Goal: Task Accomplishment & Management: Use online tool/utility

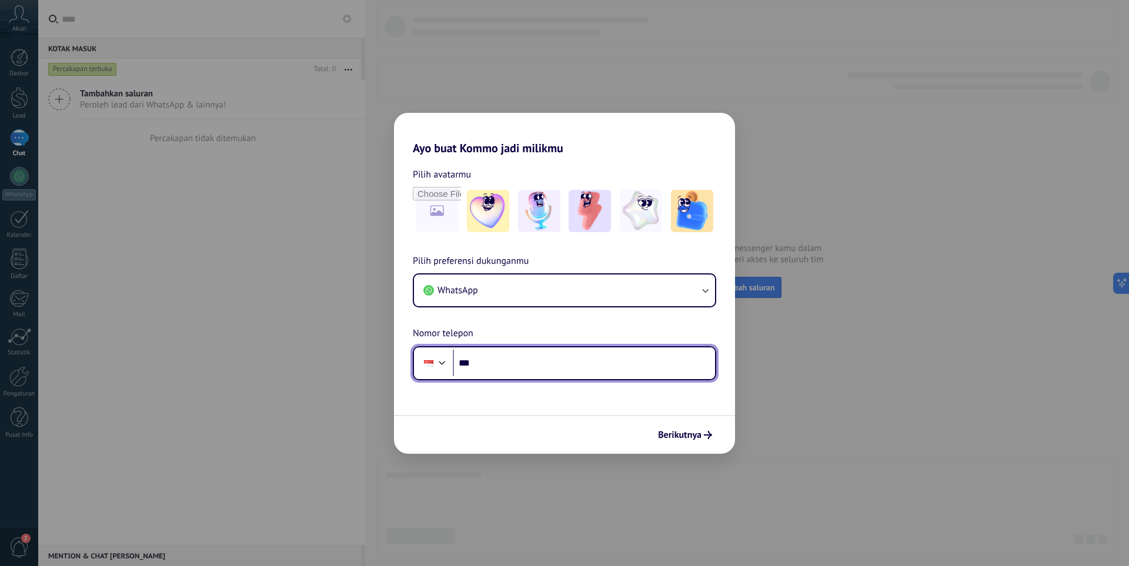
click at [539, 375] on input "***" at bounding box center [584, 363] width 262 height 27
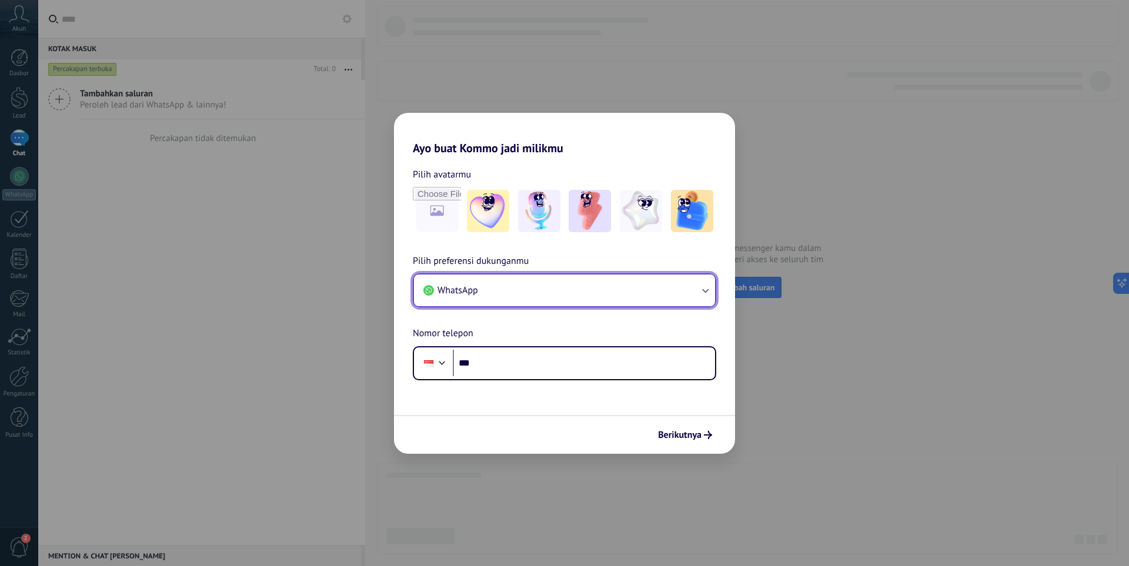
click at [594, 281] on button "WhatsApp" at bounding box center [564, 291] width 301 height 32
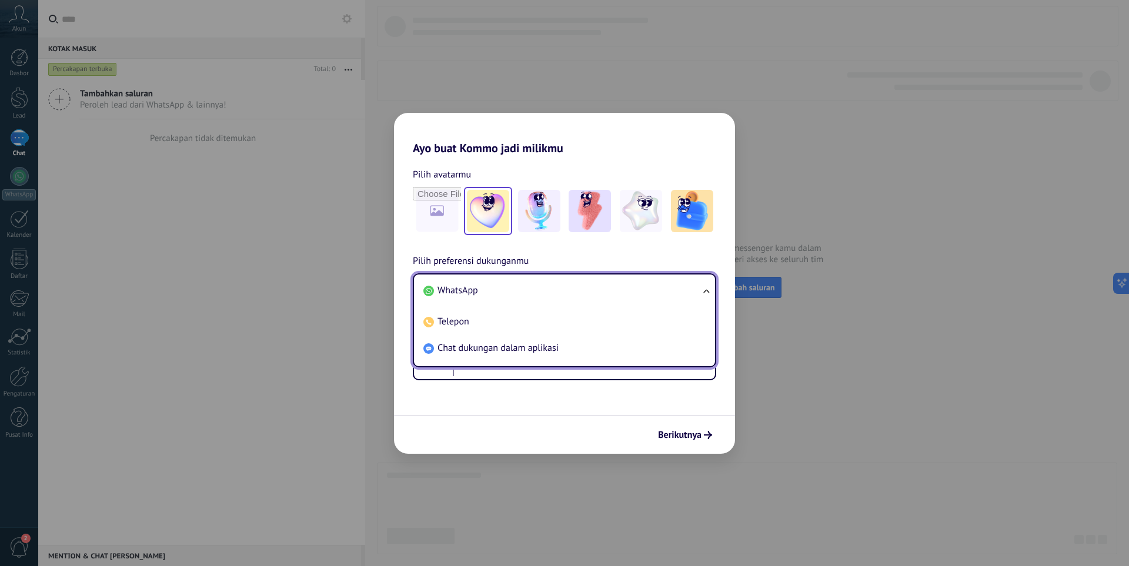
click at [478, 211] on img at bounding box center [488, 211] width 42 height 42
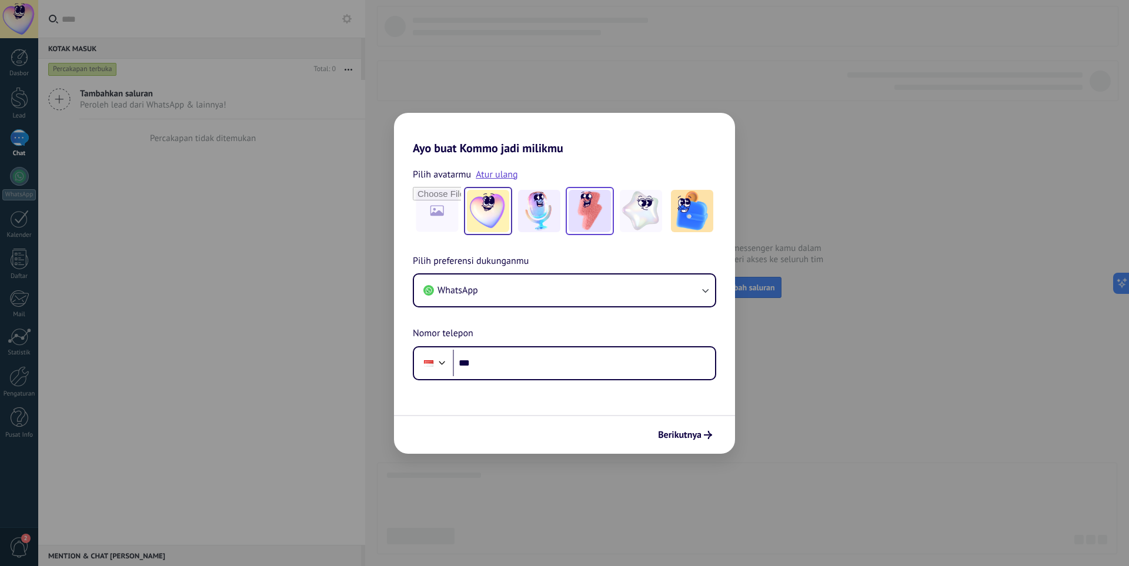
click at [576, 213] on img at bounding box center [590, 211] width 42 height 42
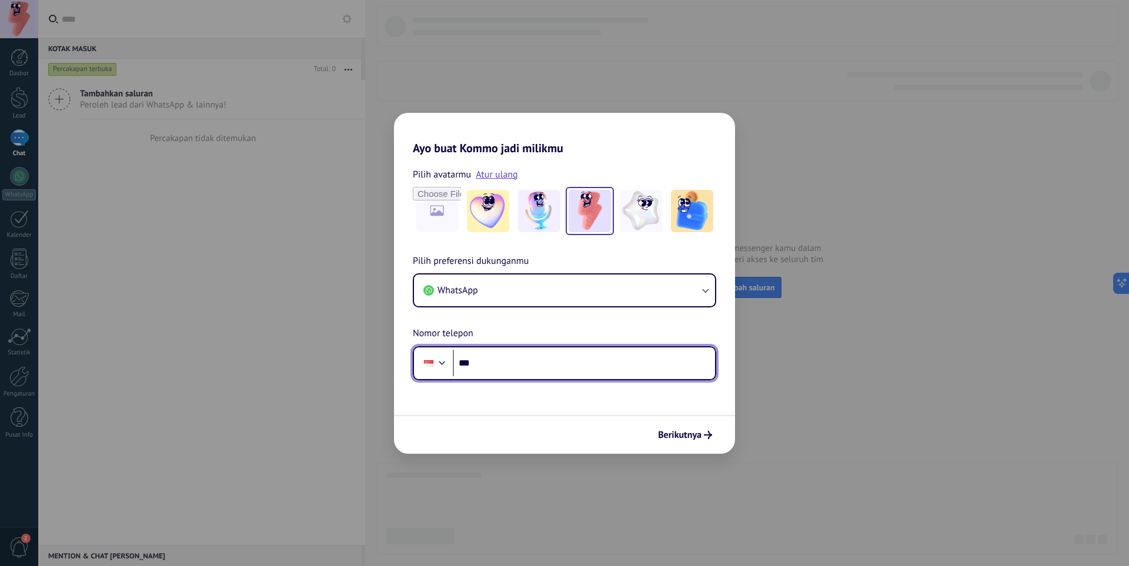
click at [485, 370] on input "***" at bounding box center [584, 363] width 262 height 27
type input "**********"
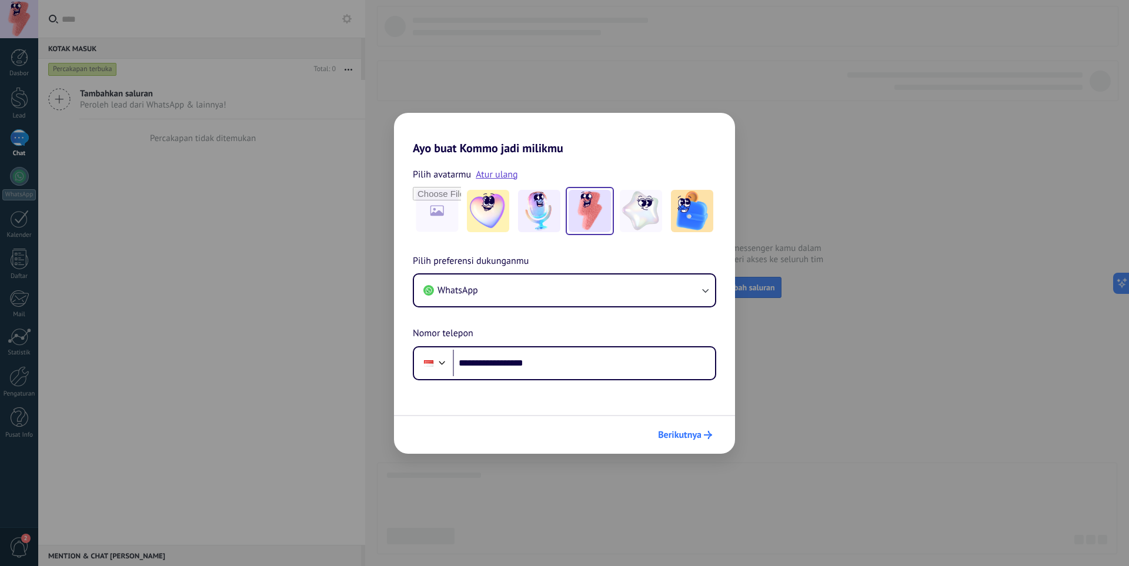
click at [669, 439] on span "Berikutnya" at bounding box center [680, 435] width 44 height 8
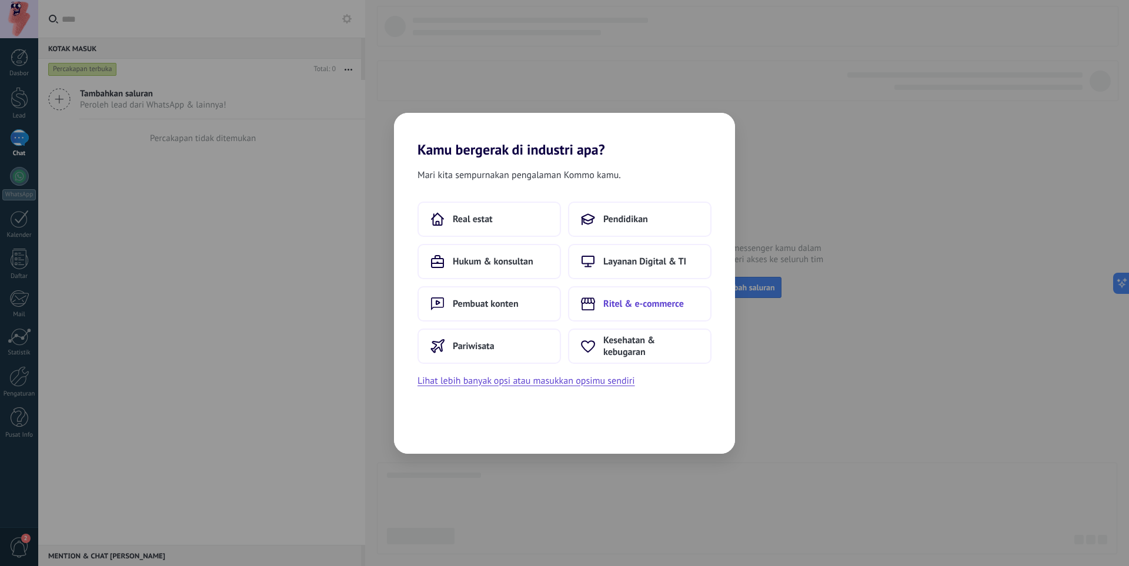
click at [652, 303] on span "Ritel & e-commerce" at bounding box center [643, 304] width 81 height 12
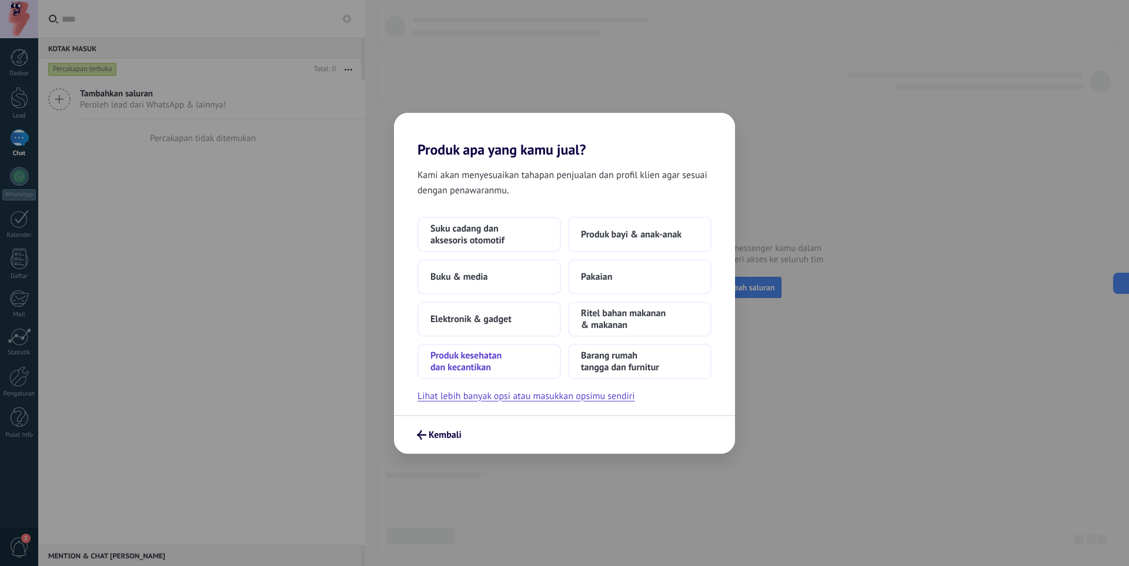
click at [466, 363] on span "Produk kesehatan dan kecantikan" at bounding box center [489, 362] width 118 height 24
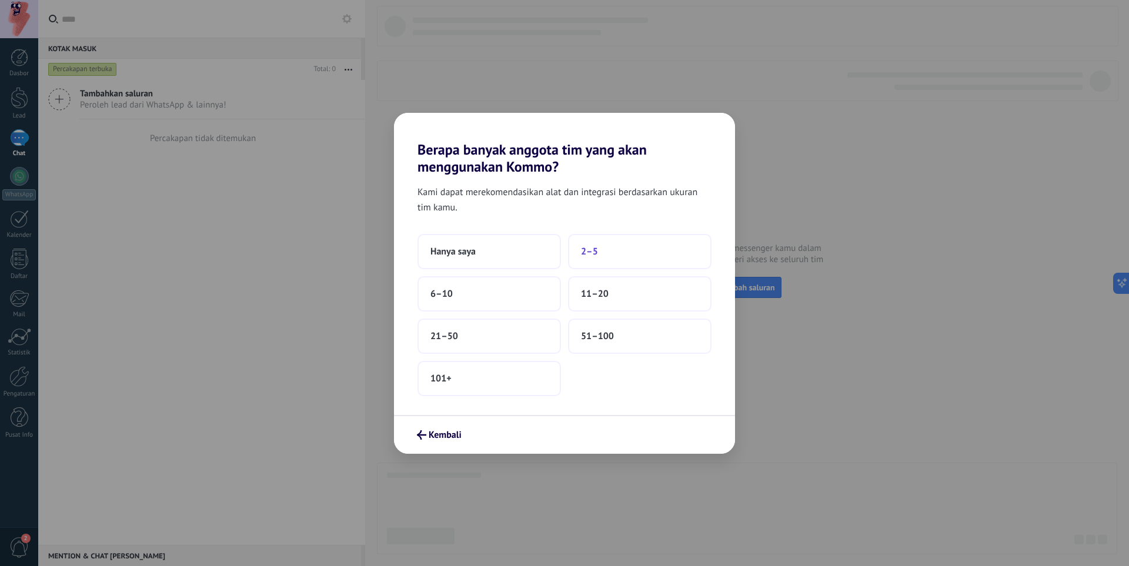
click at [617, 254] on button "2–5" at bounding box center [639, 251] width 143 height 35
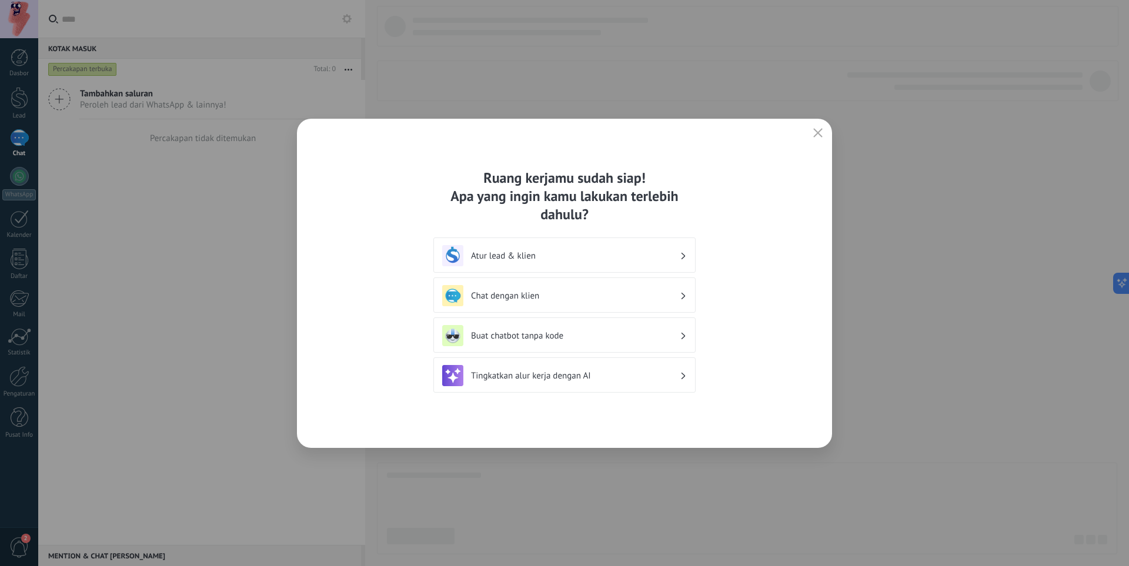
click at [562, 378] on h3 "Tingkatkan alur kerja dengan AI" at bounding box center [575, 375] width 209 height 11
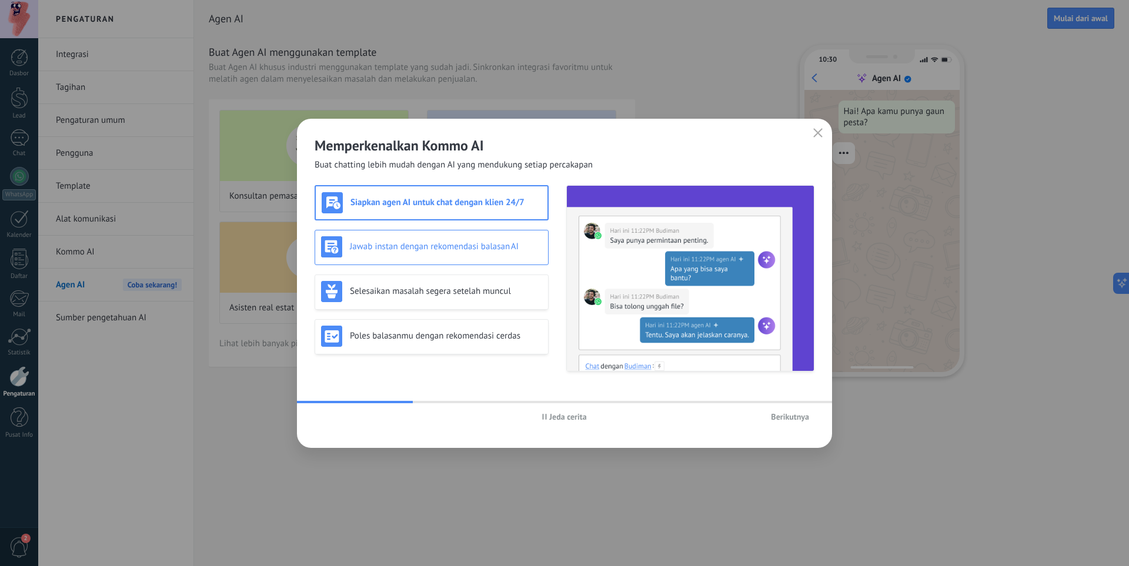
click at [453, 255] on div "Jawab instan dengan rekomendasi balasan AI" at bounding box center [431, 246] width 221 height 21
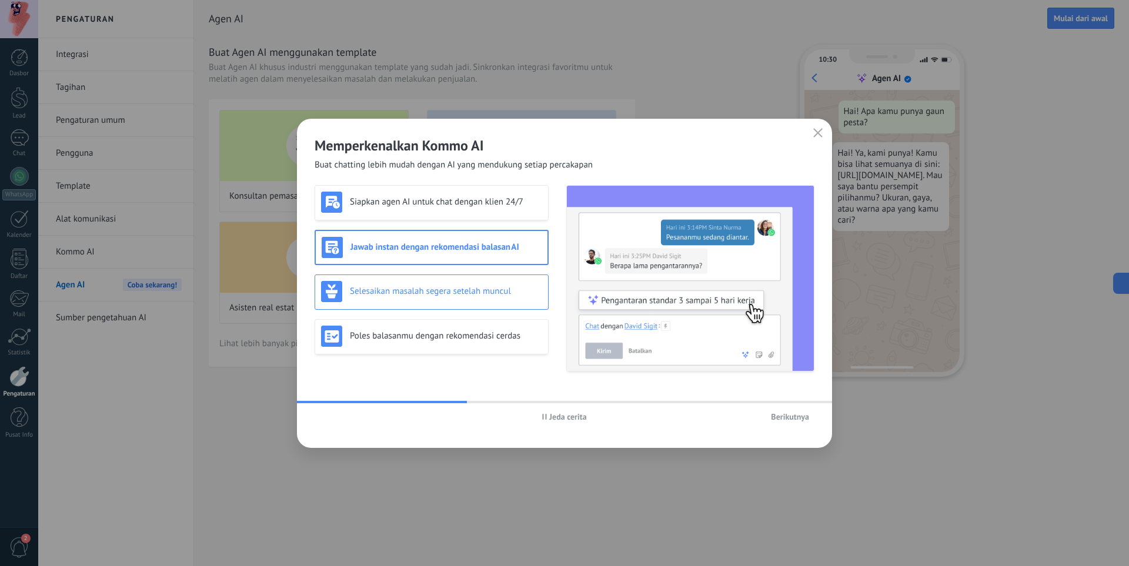
click at [433, 307] on div "Selesaikan masalah segera setelah muncul" at bounding box center [432, 292] width 234 height 35
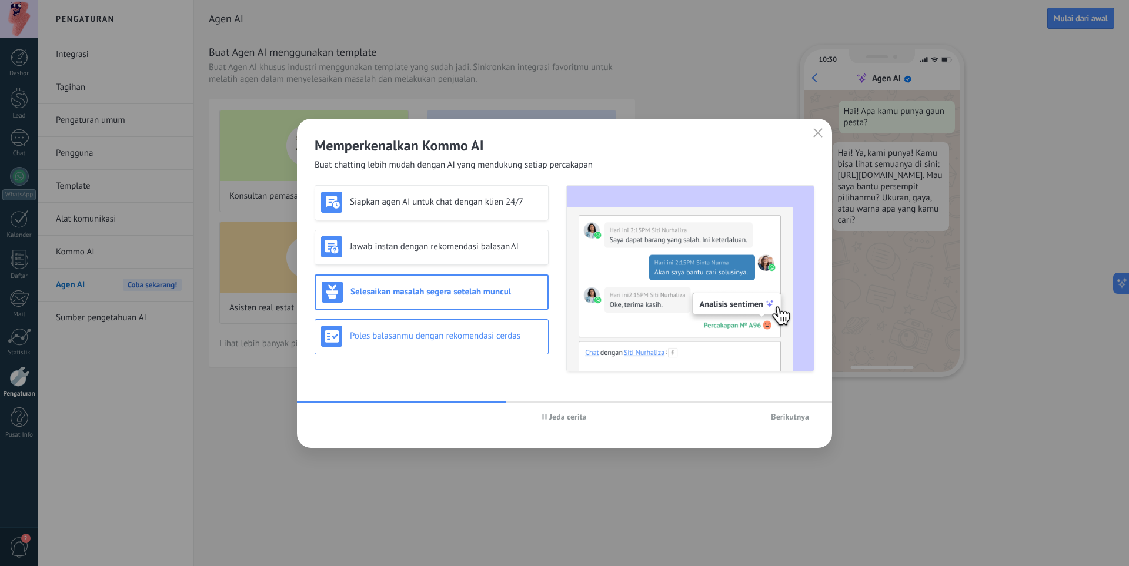
click at [374, 335] on h3 "Poles balasanmu dengan rekomendasi cerdas" at bounding box center [446, 335] width 192 height 11
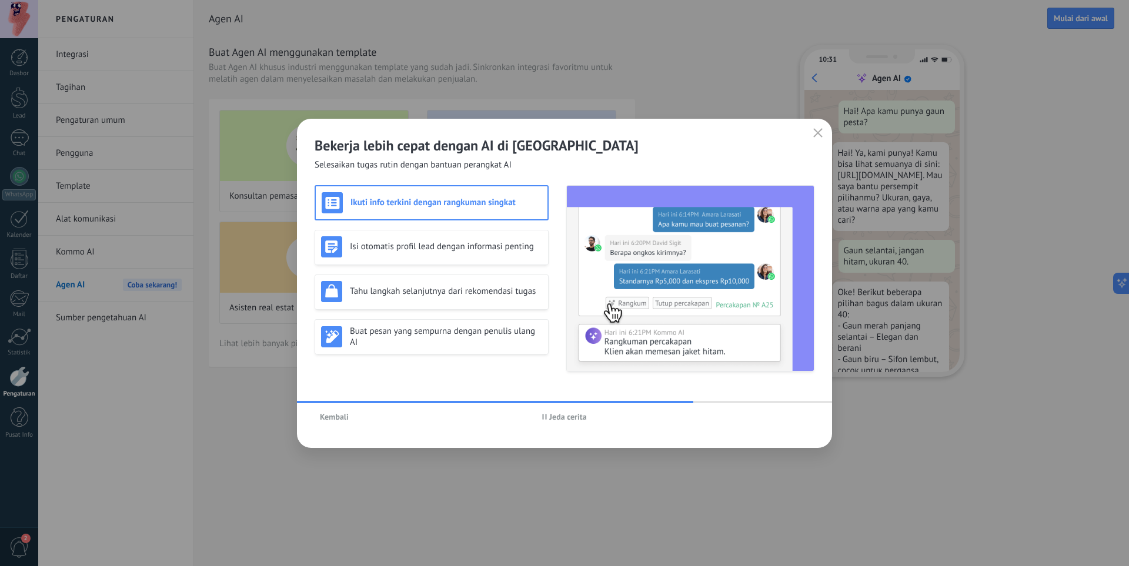
scroll to position [46, 0]
click at [551, 416] on span "Jeda cerita" at bounding box center [567, 417] width 37 height 8
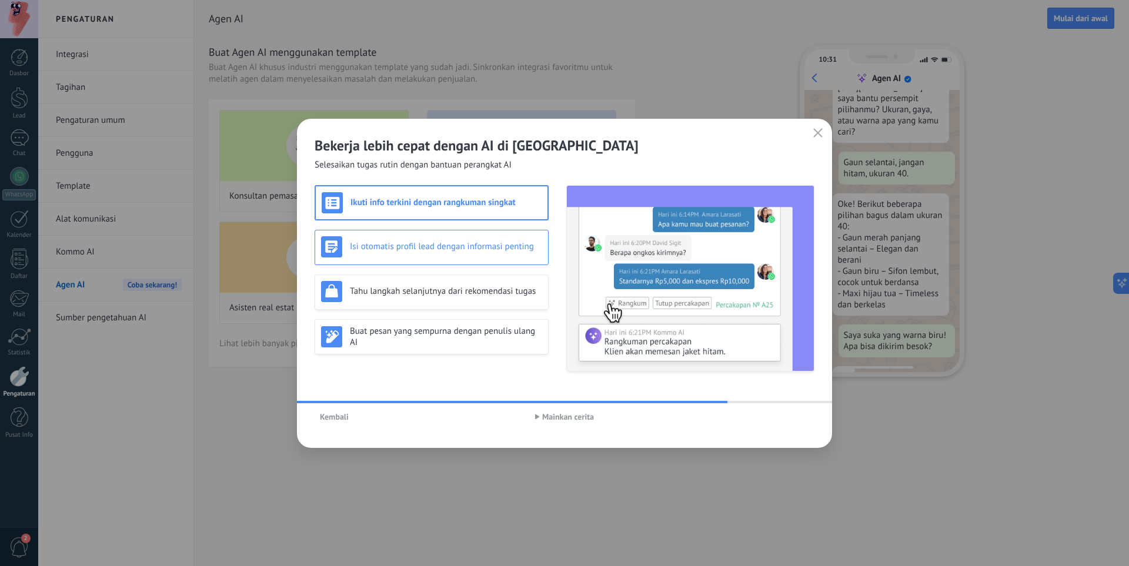
scroll to position [119, 0]
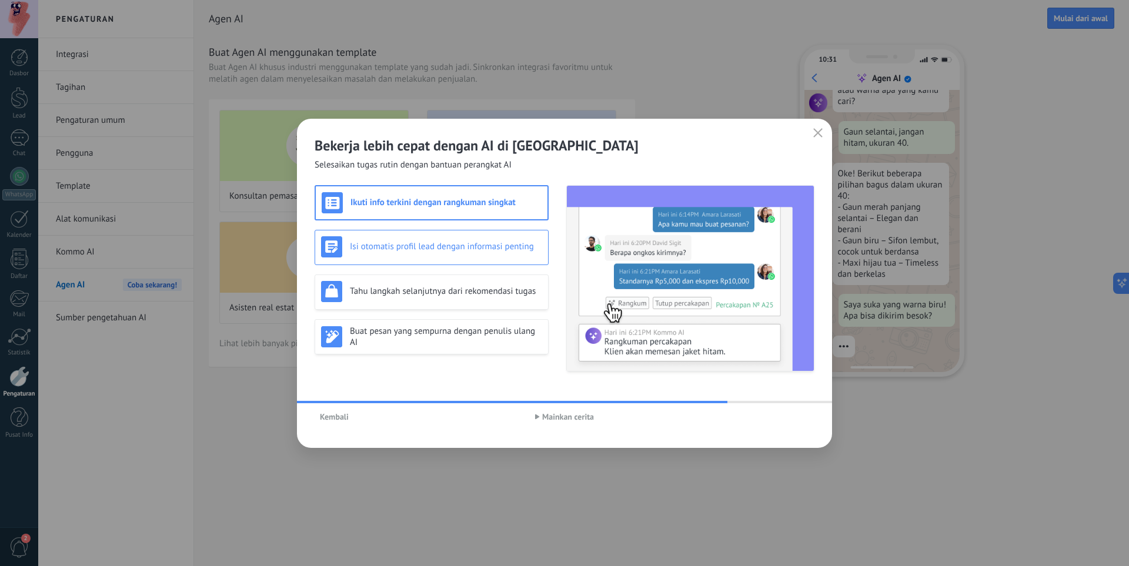
click at [470, 253] on div "Isi otomatis profil lead dengan informasi penting" at bounding box center [431, 246] width 221 height 21
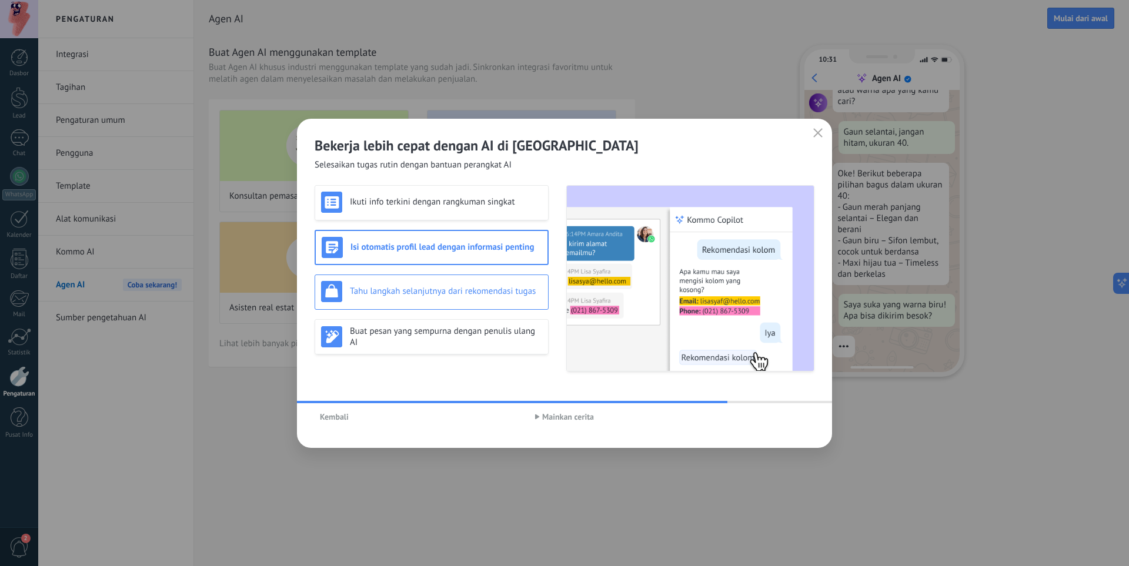
click at [473, 286] on h3 "Tahu langkah selanjutnya dari rekomendasi tugas" at bounding box center [446, 291] width 192 height 11
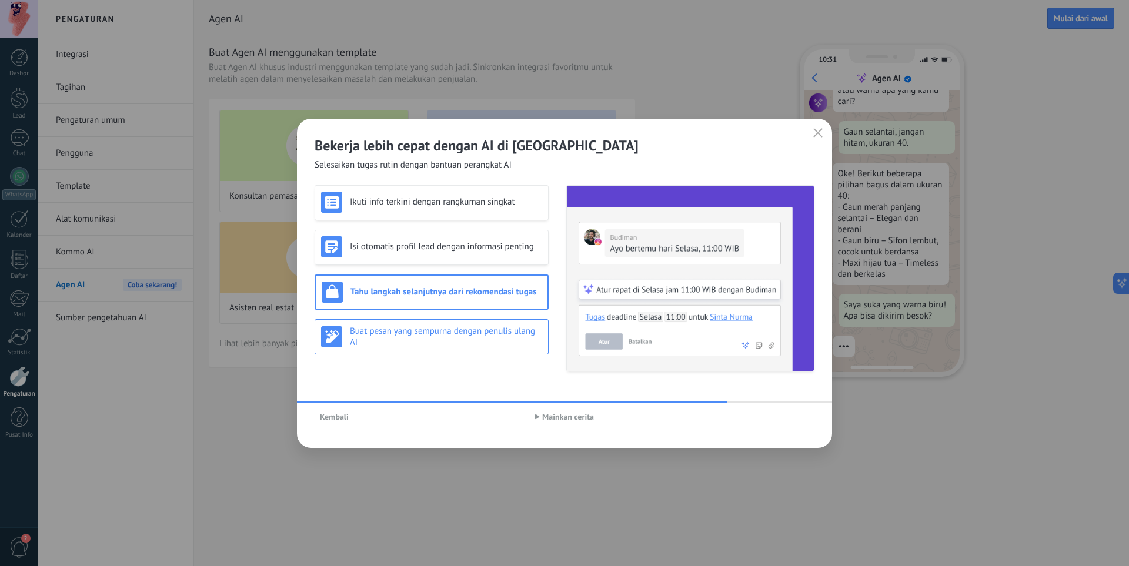
click at [411, 328] on h3 "Buat pesan yang sempurna dengan penulis ulang AI" at bounding box center [446, 337] width 192 height 22
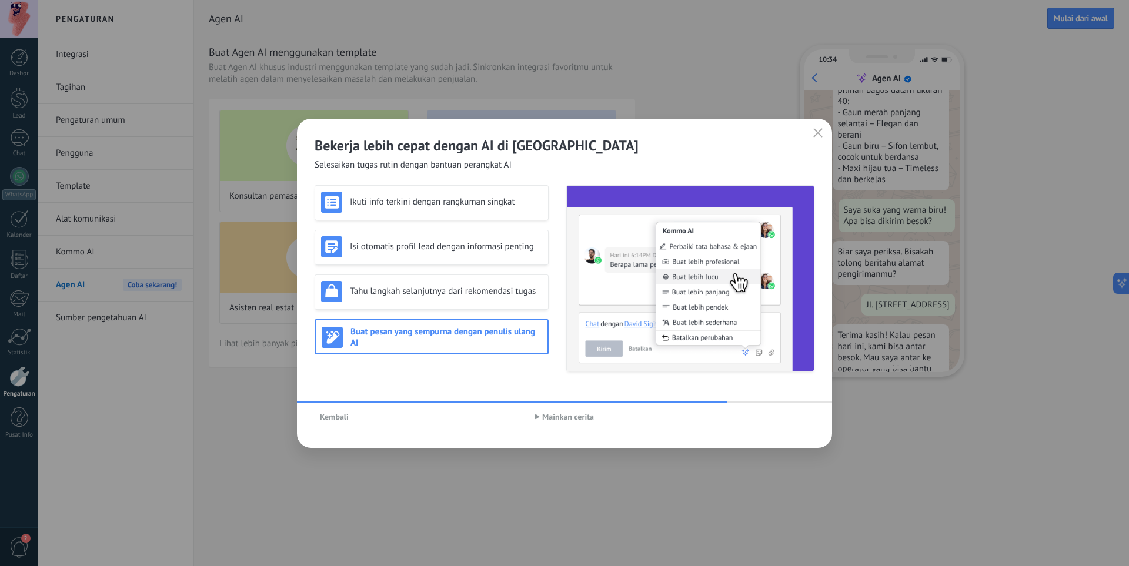
scroll to position [259, 0]
click at [555, 421] on span "Mainkan cerita" at bounding box center [568, 417] width 52 height 8
click at [555, 421] on span "Jeda cerita" at bounding box center [567, 417] width 37 height 8
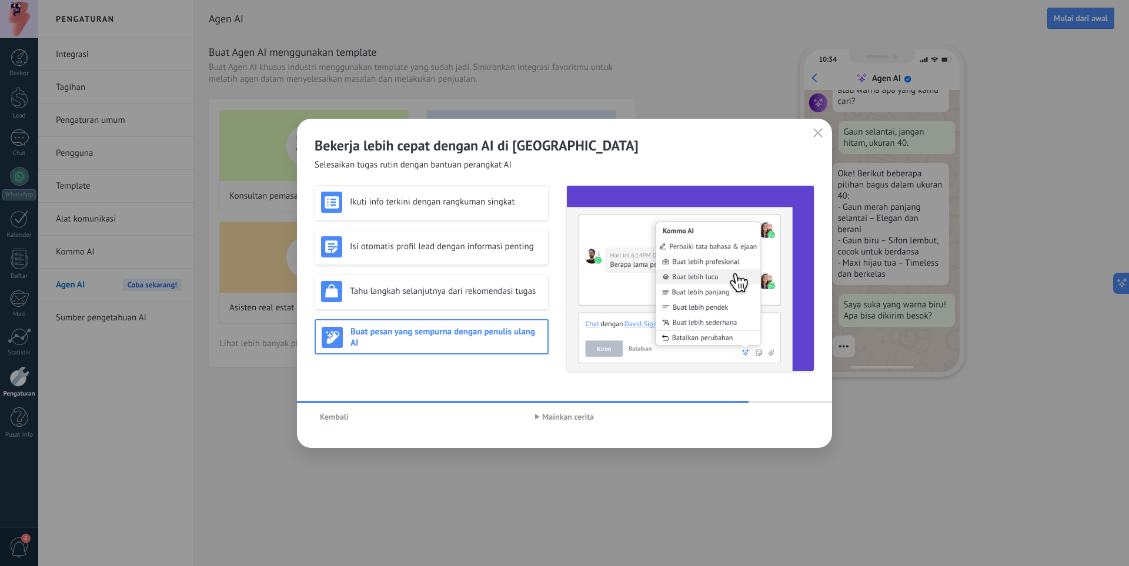
scroll to position [141, 0]
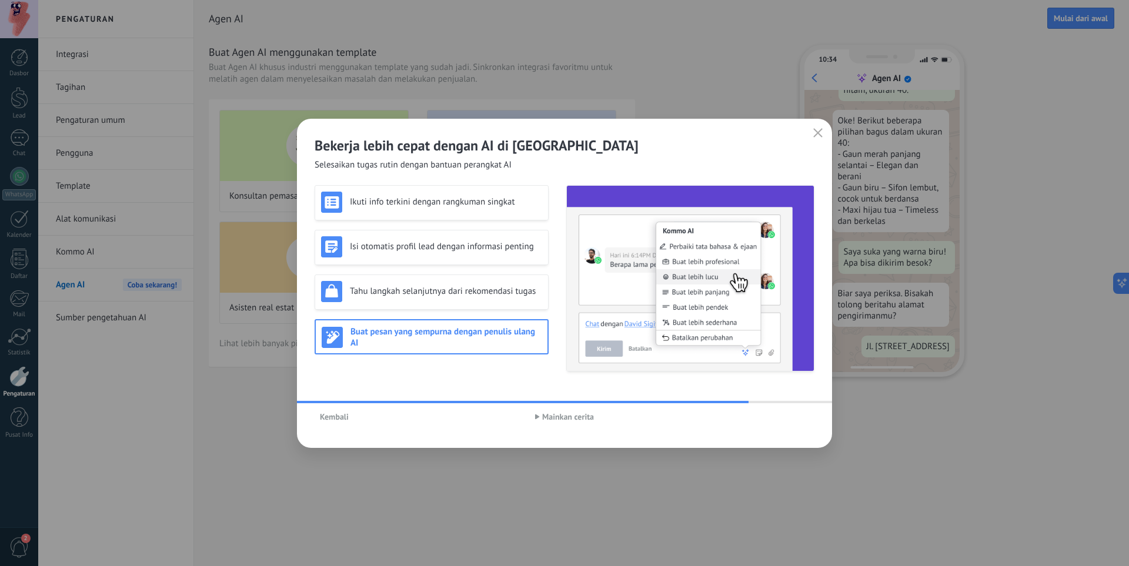
click at [555, 418] on span "Mainkan cerita" at bounding box center [568, 417] width 52 height 8
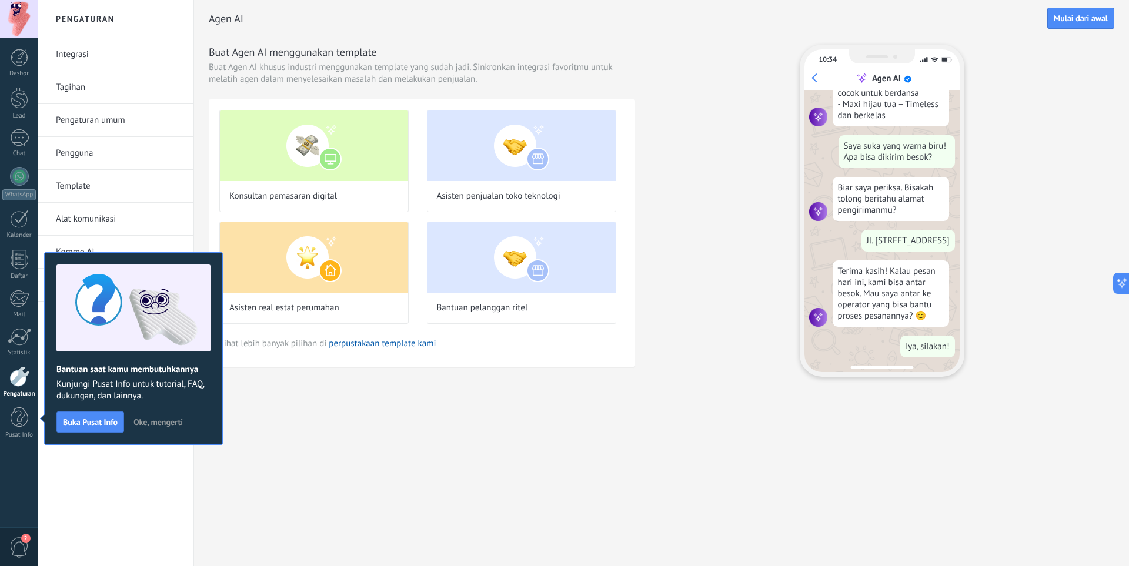
scroll to position [0, 0]
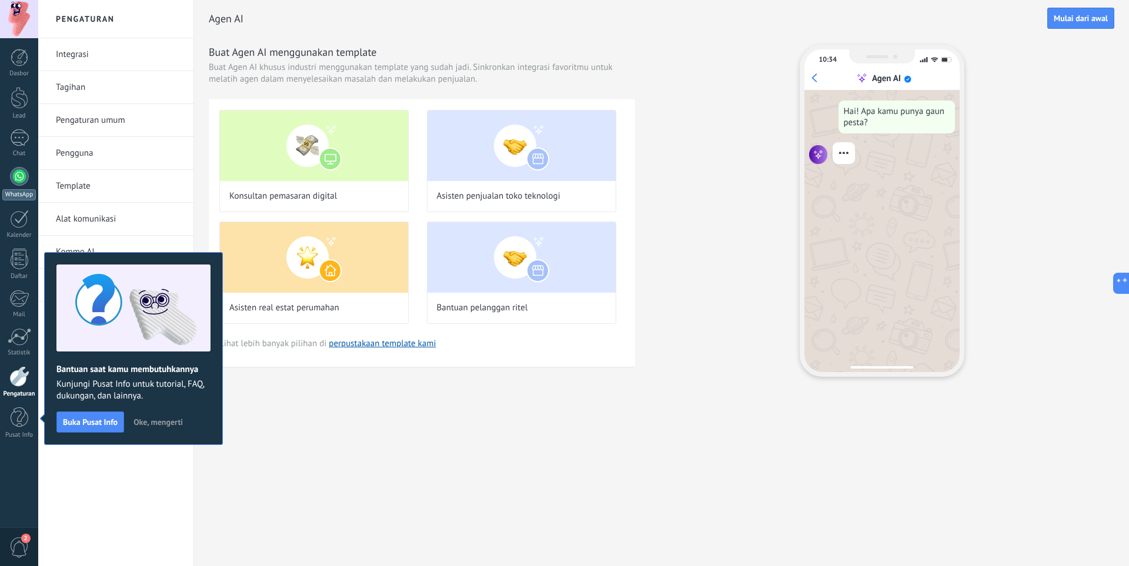
click at [27, 188] on link "WhatsApp" at bounding box center [19, 184] width 38 height 34
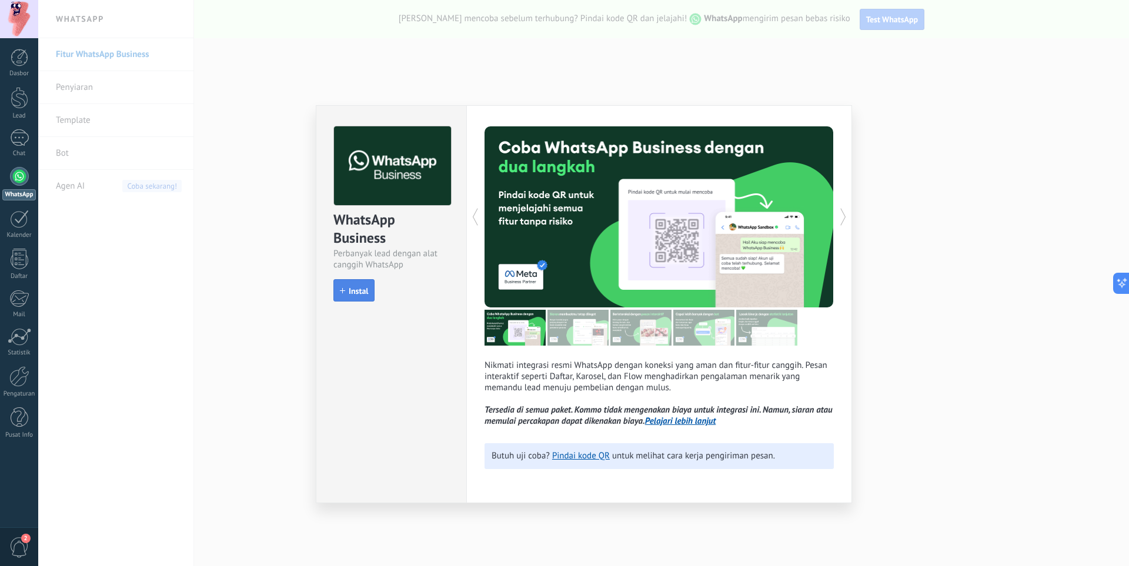
click at [348, 291] on span "Instal" at bounding box center [354, 291] width 28 height 8
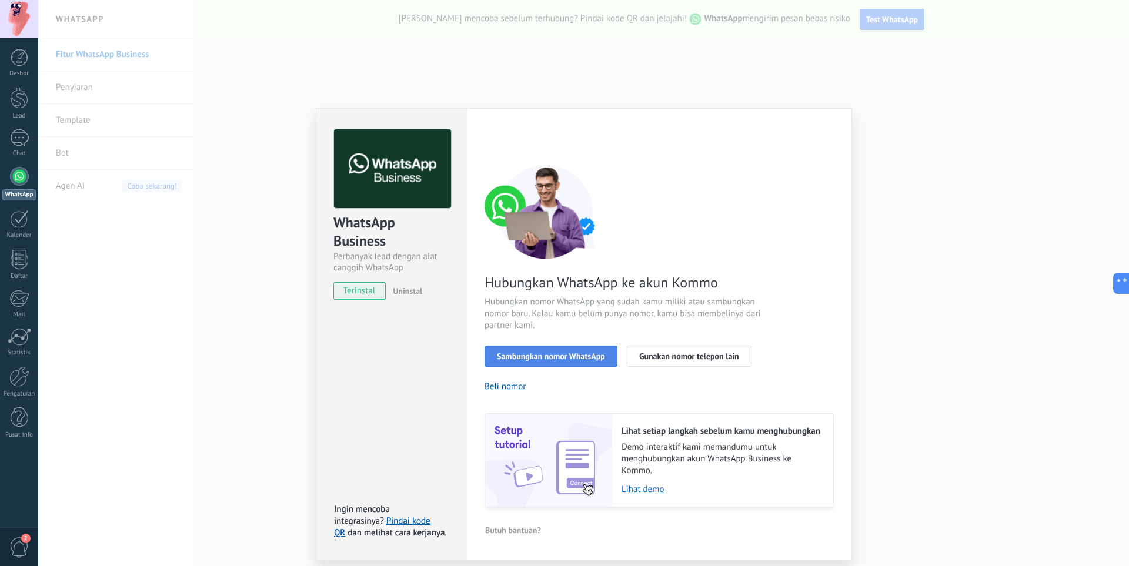
click at [551, 359] on span "Sambungkan nomor WhatsApp" at bounding box center [551, 356] width 108 height 8
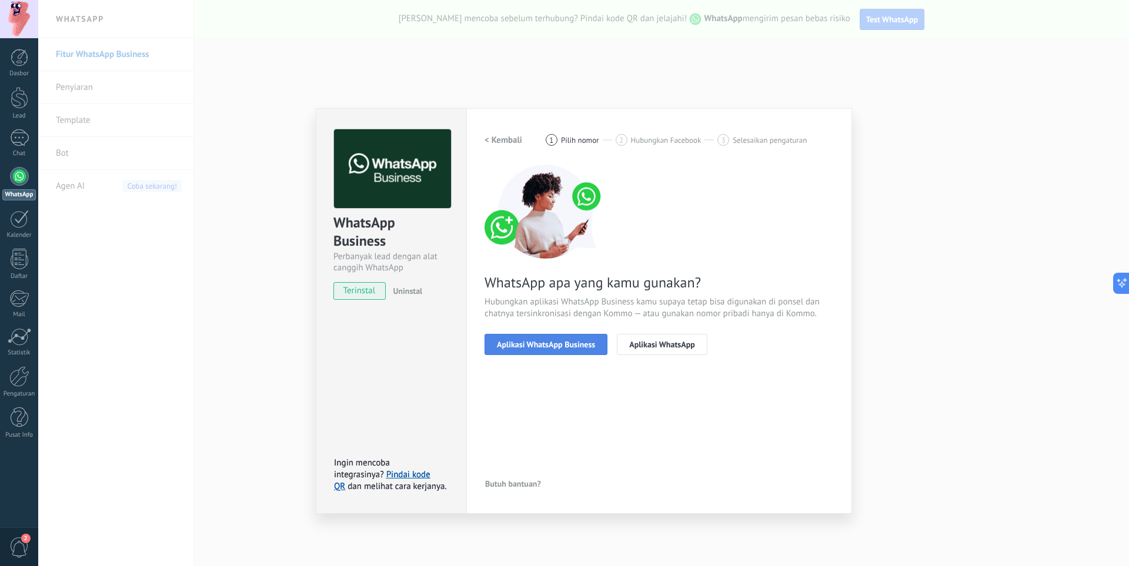
click at [532, 340] on span "Aplikasi WhatsApp Business" at bounding box center [546, 344] width 98 height 8
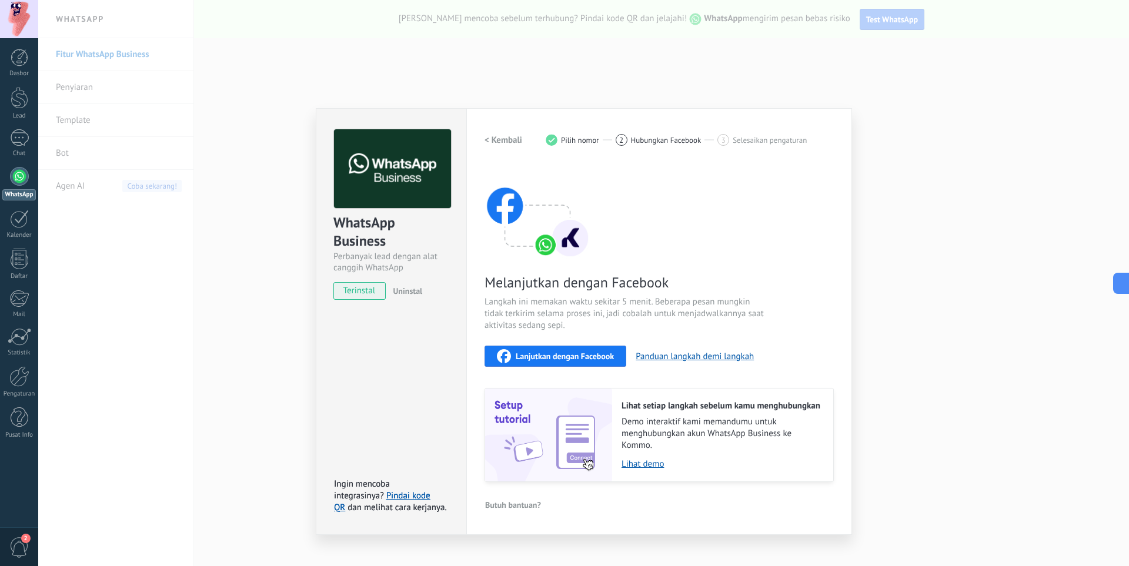
click at [549, 360] on span "Lanjutkan dengan Facebook" at bounding box center [565, 356] width 98 height 8
click at [773, 124] on div "Pengaturan Otorisasi This tab logs the users who have granted integration acces…" at bounding box center [659, 321] width 386 height 427
click at [589, 349] on button "Lanjutkan dengan Facebook" at bounding box center [556, 356] width 142 height 21
